Goal: Transaction & Acquisition: Purchase product/service

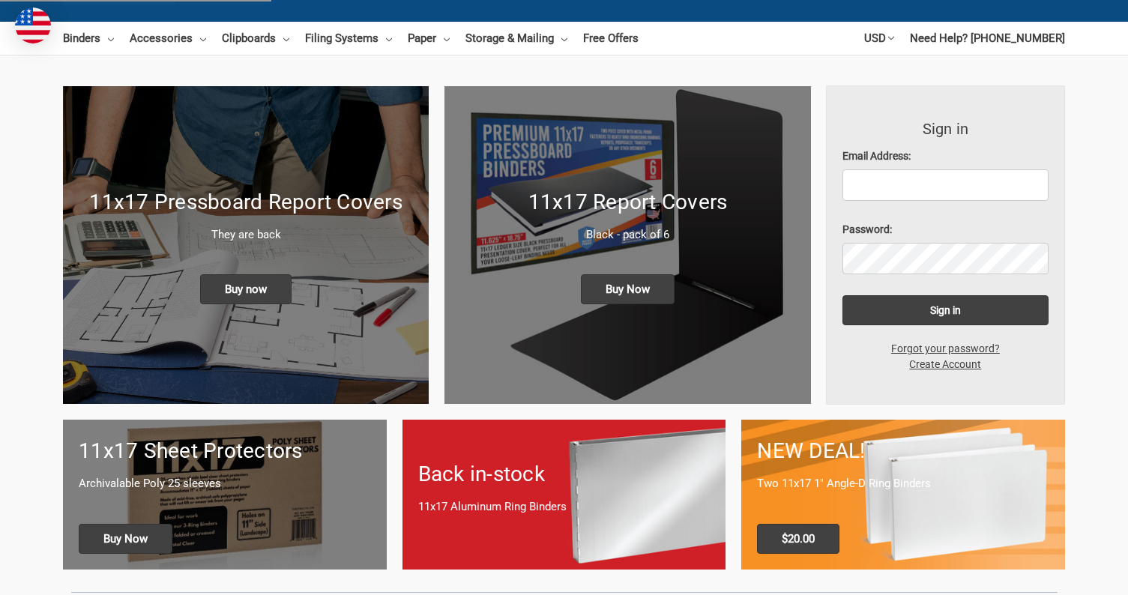
scroll to position [125, 0]
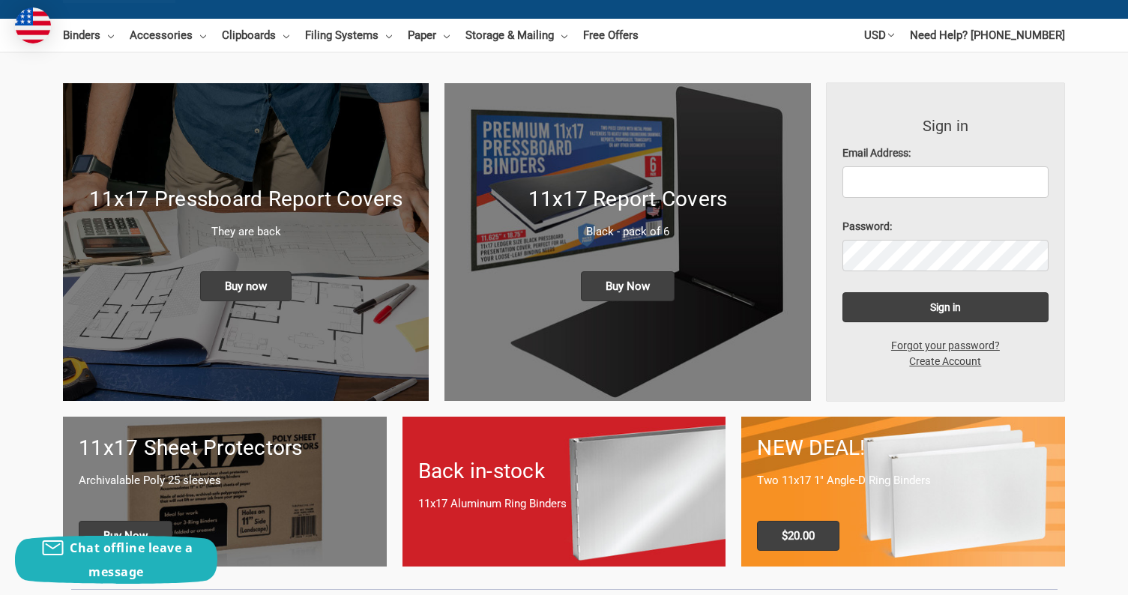
click at [631, 169] on div "11x17 Report Covers Black - pack of 6 Buy Now" at bounding box center [627, 242] width 366 height 149
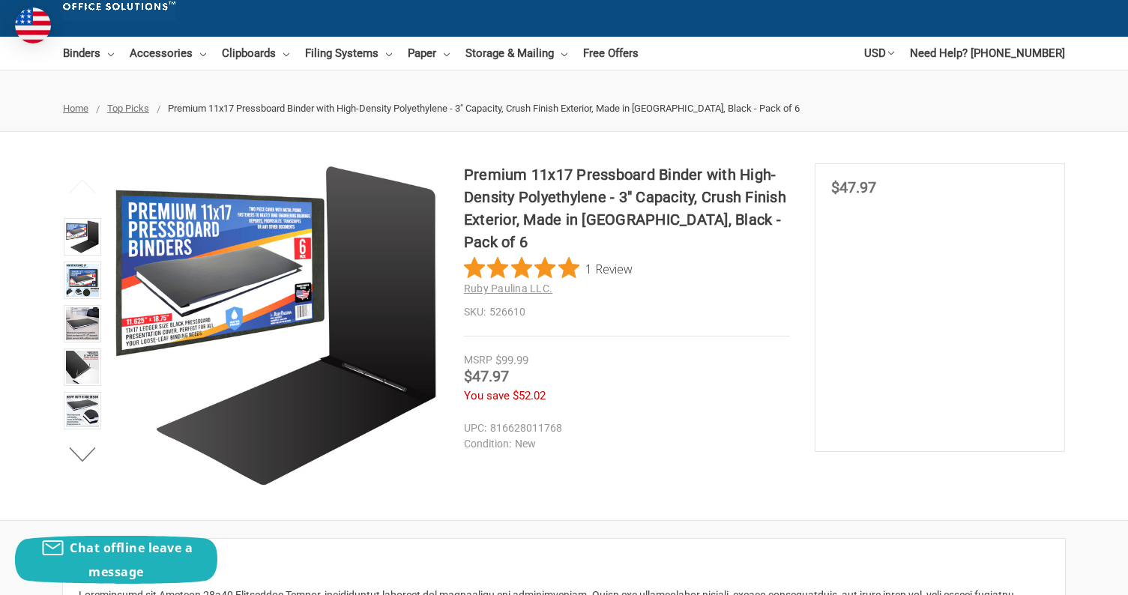
scroll to position [115, 0]
